Goal: Find specific page/section: Find specific page/section

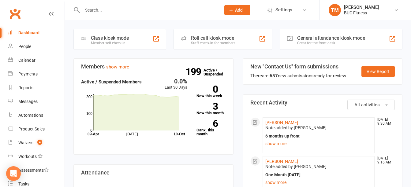
drag, startPoint x: 137, startPoint y: 9, endPoint x: 125, endPoint y: 4, distance: 12.9
click at [135, 9] on input "text" at bounding box center [149, 10] width 136 height 9
click at [121, 5] on div at bounding box center [144, 10] width 143 height 20
click at [121, 16] on div at bounding box center [144, 10] width 143 height 20
click at [115, 13] on input "text" at bounding box center [149, 10] width 136 height 9
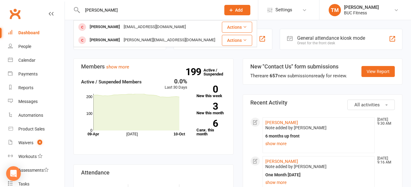
drag, startPoint x: 111, startPoint y: 10, endPoint x: 53, endPoint y: 11, distance: 57.6
click at [53, 2] on header "lum MJ Lunde Mjlunde@gmail.com Actions Erika Lundberg erika_lundberg@me.com Act…" at bounding box center [205, 2] width 411 height 0
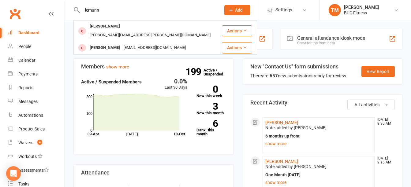
drag, startPoint x: 118, startPoint y: 7, endPoint x: 76, endPoint y: 15, distance: 42.3
click at [76, 15] on div "lemunn Ryan Lemmer lemmer.ryan@gmail.com Actions Matt Lemen lemo6872@gmail.com …" at bounding box center [144, 10] width 143 height 20
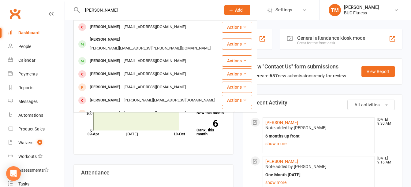
type input "robinson"
